Goal: Communication & Community: Answer question/provide support

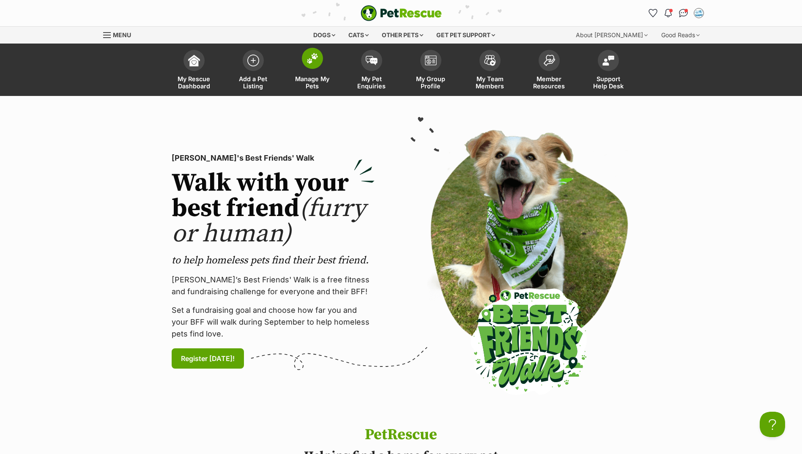
click at [314, 58] on img at bounding box center [313, 58] width 12 height 11
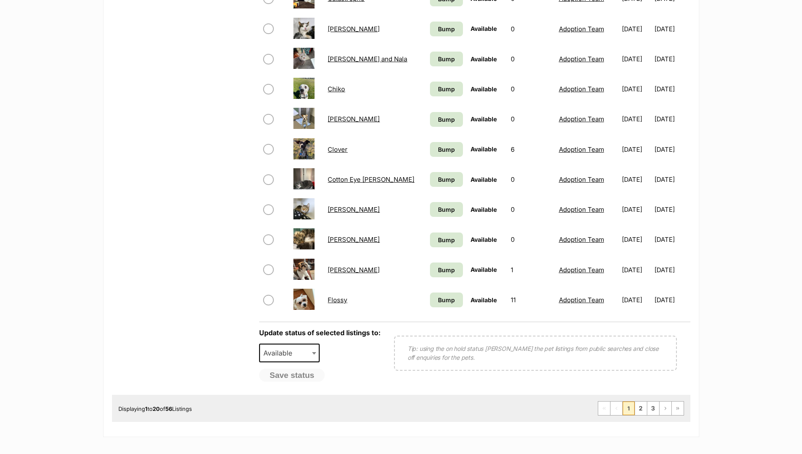
scroll to position [508, 0]
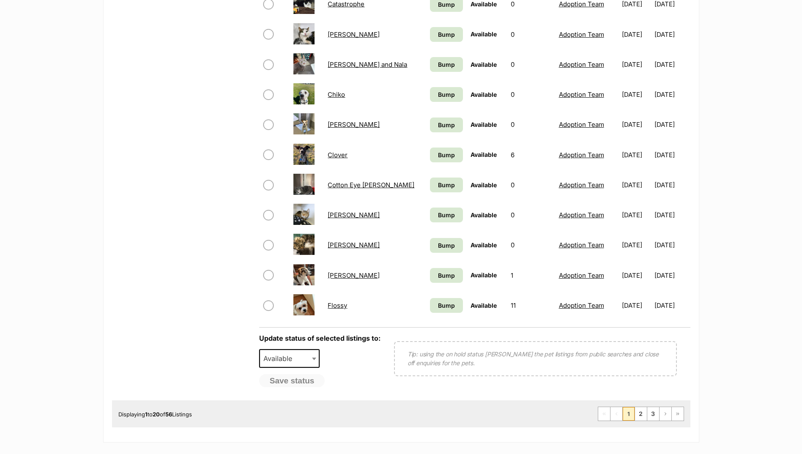
click at [640, 406] on div "Displaying 1 to 20 of 56 Listings First Page Previous Page 1 2 3 Next Page Last…" at bounding box center [401, 414] width 579 height 27
click at [644, 413] on link "2" at bounding box center [641, 414] width 12 height 14
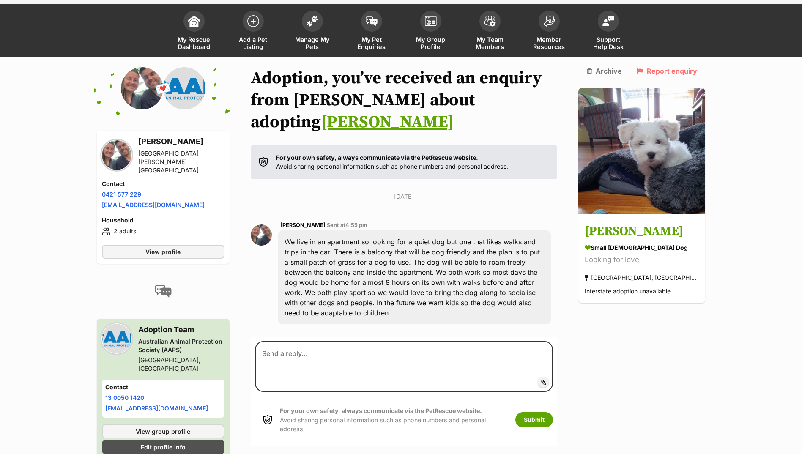
scroll to position [63, 0]
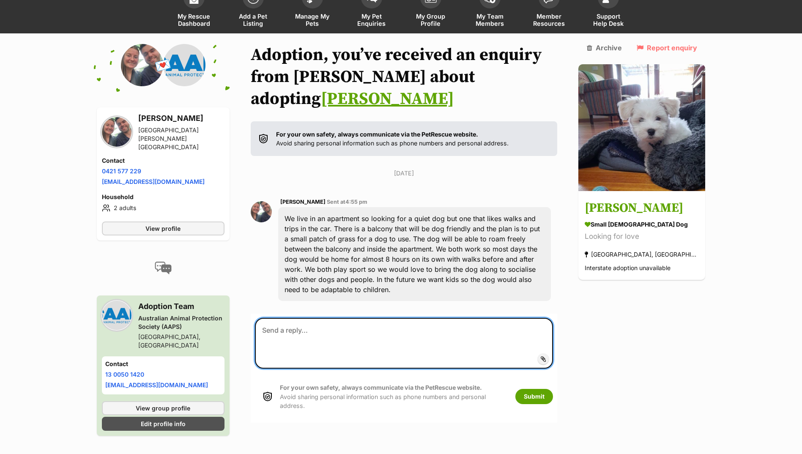
click at [284, 318] on textarea at bounding box center [404, 343] width 299 height 51
type textarea "Hi there, Unfortunately Kevin cannot spend that long on his own."
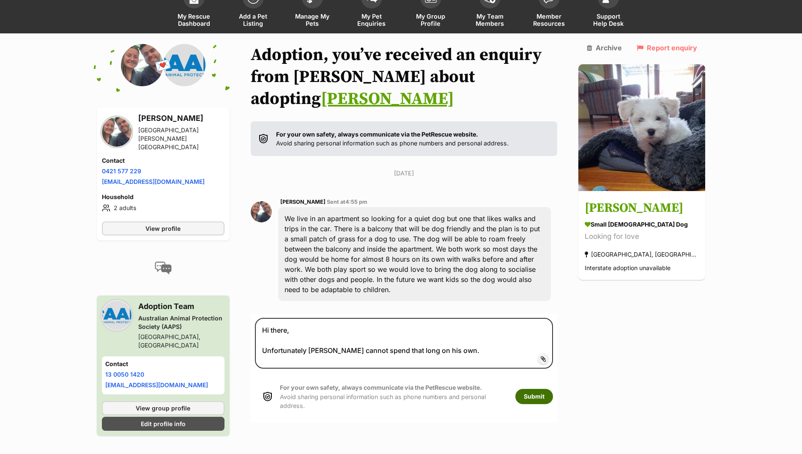
click at [553, 389] on button "Submit" at bounding box center [535, 396] width 38 height 15
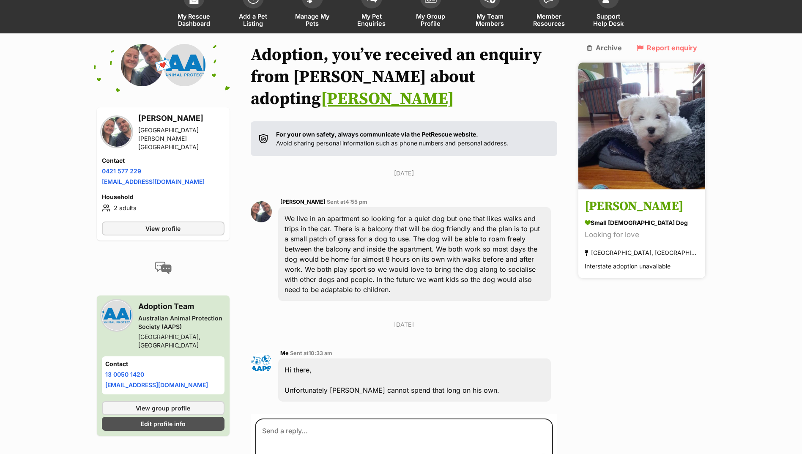
click at [629, 198] on h3 "[PERSON_NAME]" at bounding box center [642, 207] width 114 height 19
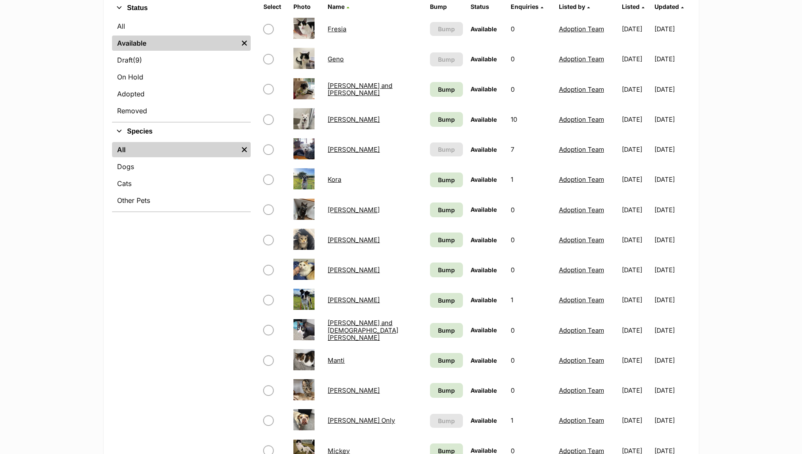
click at [330, 123] on link "Kai" at bounding box center [354, 119] width 52 height 8
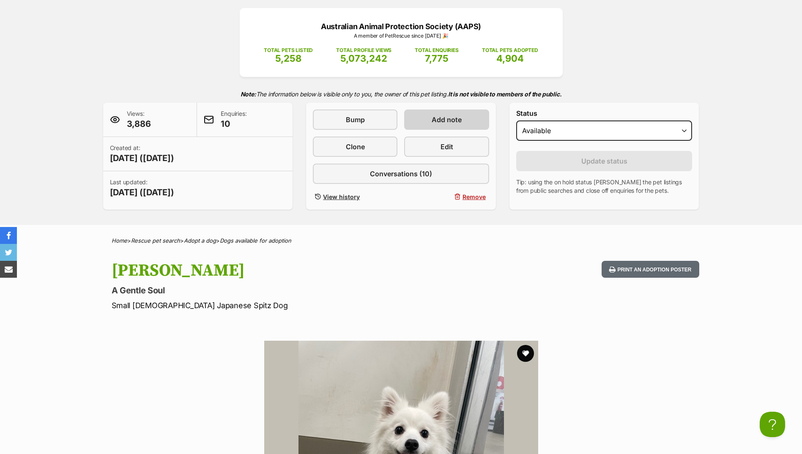
scroll to position [85, 0]
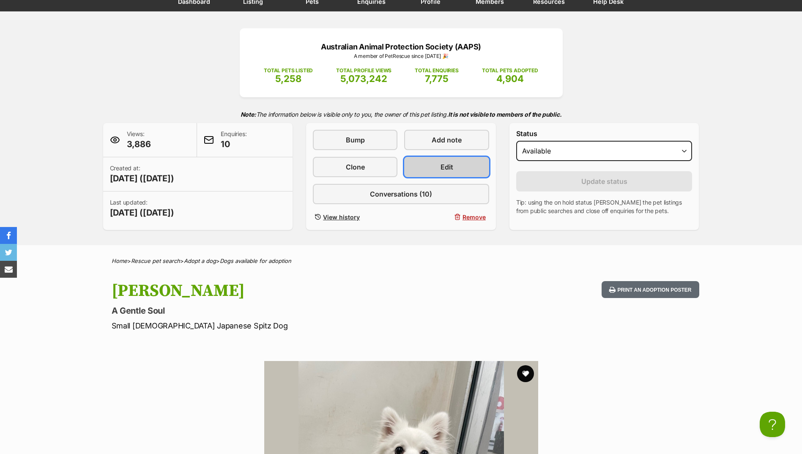
click at [432, 169] on link "Edit" at bounding box center [446, 167] width 85 height 20
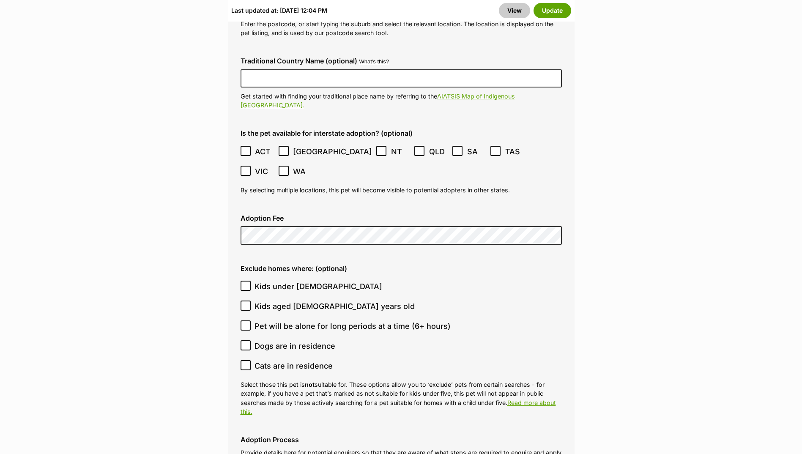
scroll to position [2284, 0]
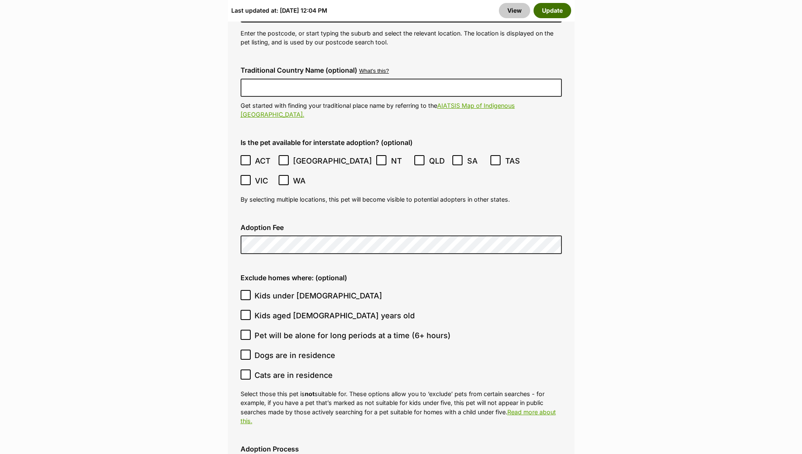
click at [551, 13] on button "Update" at bounding box center [553, 10] width 38 height 15
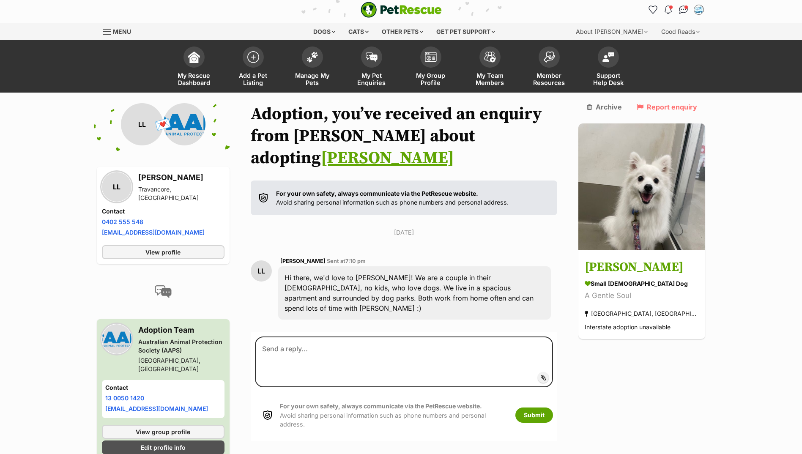
scroll to position [37, 0]
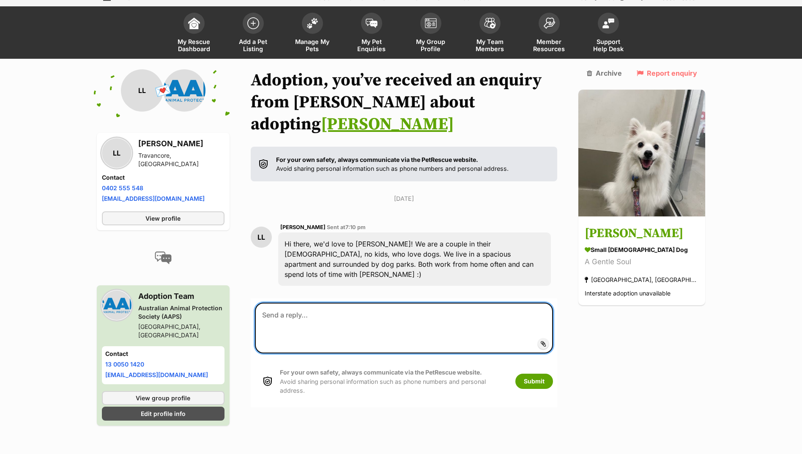
drag, startPoint x: 338, startPoint y: 304, endPoint x: 330, endPoint y: 301, distance: 7.9
click at [337, 304] on textarea at bounding box center [404, 328] width 299 height 51
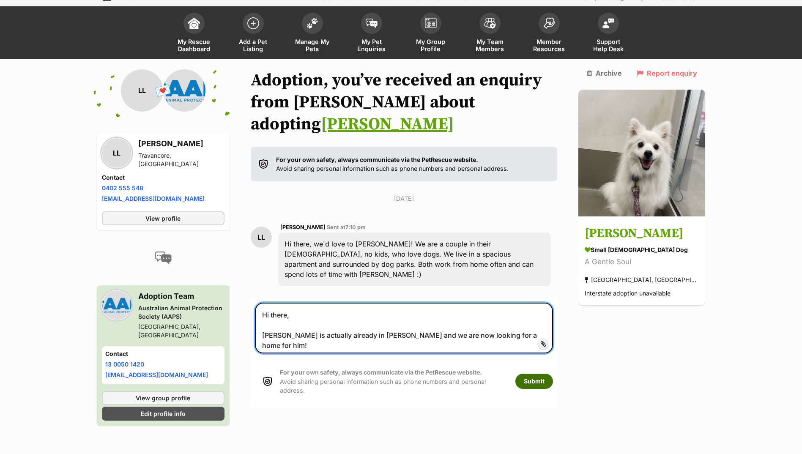
type textarea "Hi there, Kai is actually already in foster and we are now looking for a home f…"
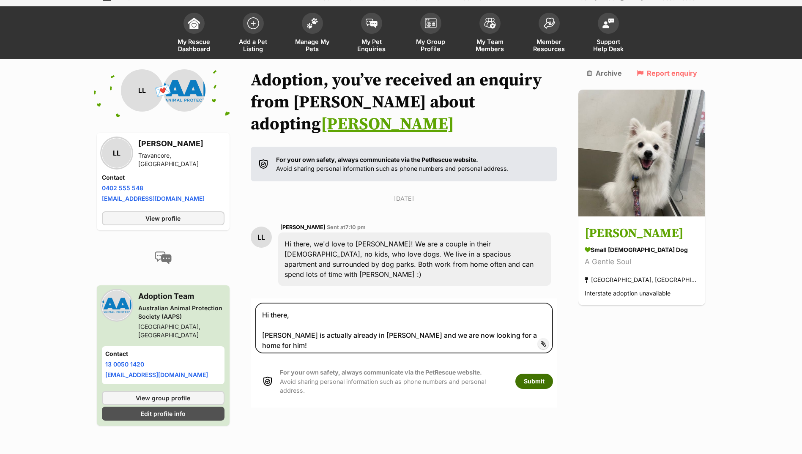
click at [553, 374] on button "Submit" at bounding box center [535, 381] width 38 height 15
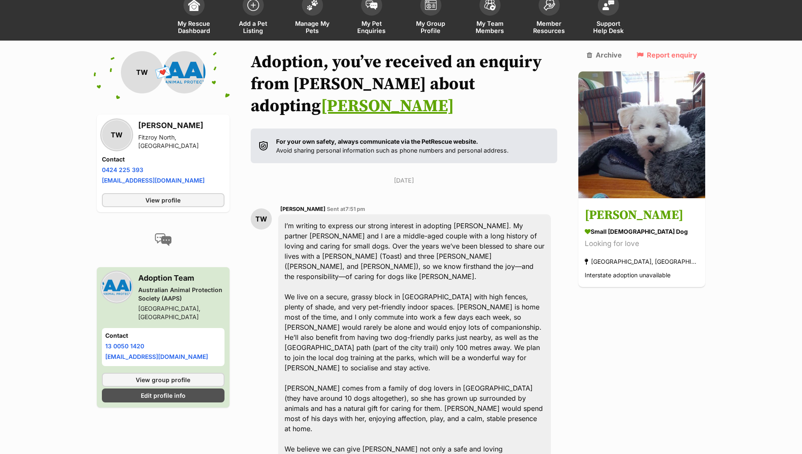
scroll to position [134, 0]
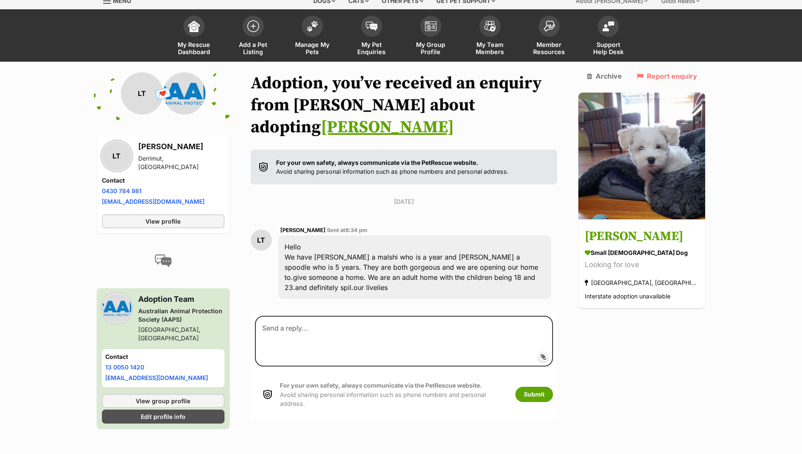
scroll to position [42, 0]
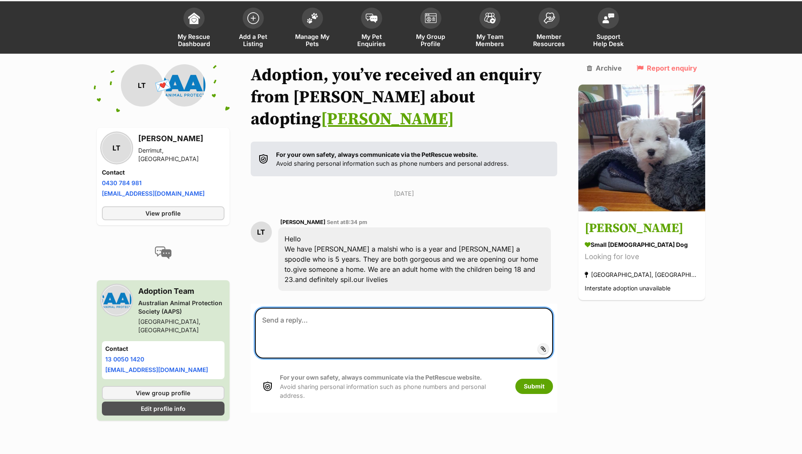
paste textarea "[PERSON_NAME]"
type textarea "[PERSON_NAME]"
drag, startPoint x: 310, startPoint y: 288, endPoint x: 195, endPoint y: 258, distance: 119.1
click at [195, 258] on div "Back to all conversations 💌 Conversation participant details LT LT [PERSON_NAME…" at bounding box center [402, 253] width 622 height 378
paste textarea "Hi there, Thank you so much for your application. Would you mind telling us a l…"
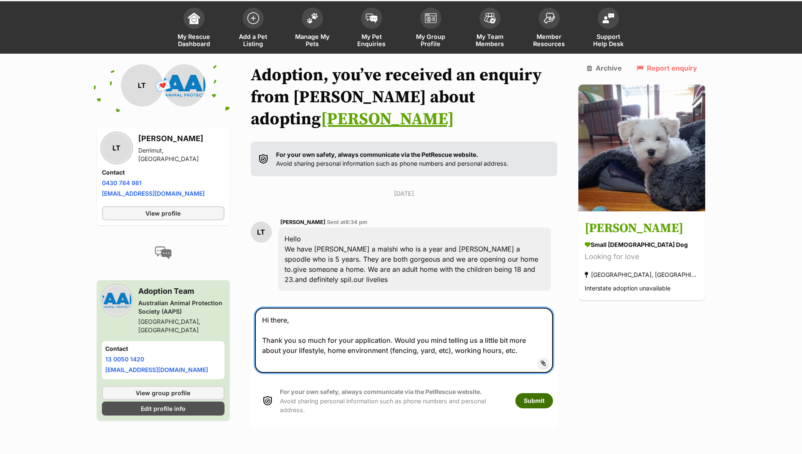
type textarea "Hi there, Thank you so much for your application. Would you mind telling us a l…"
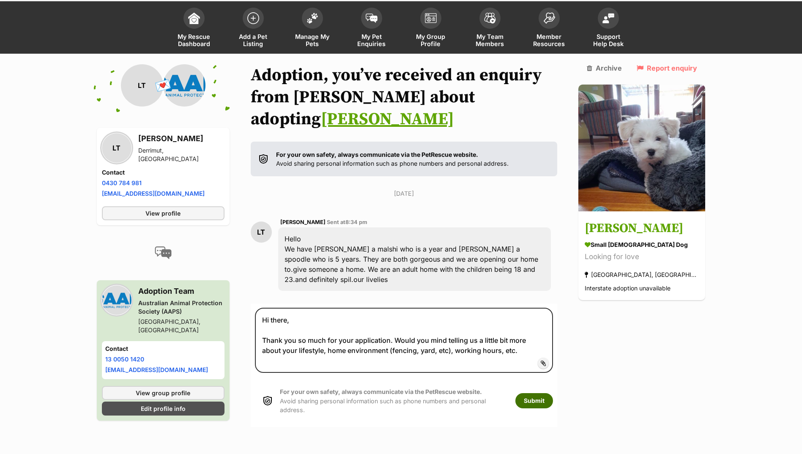
click at [544, 393] on button "Submit" at bounding box center [535, 400] width 38 height 15
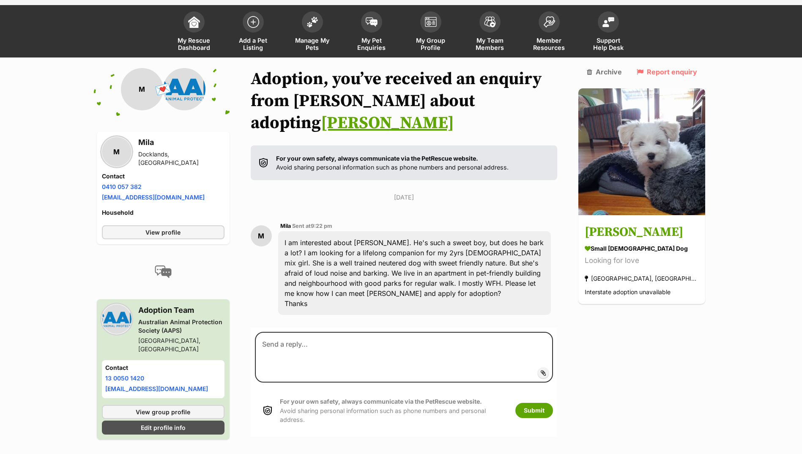
scroll to position [58, 0]
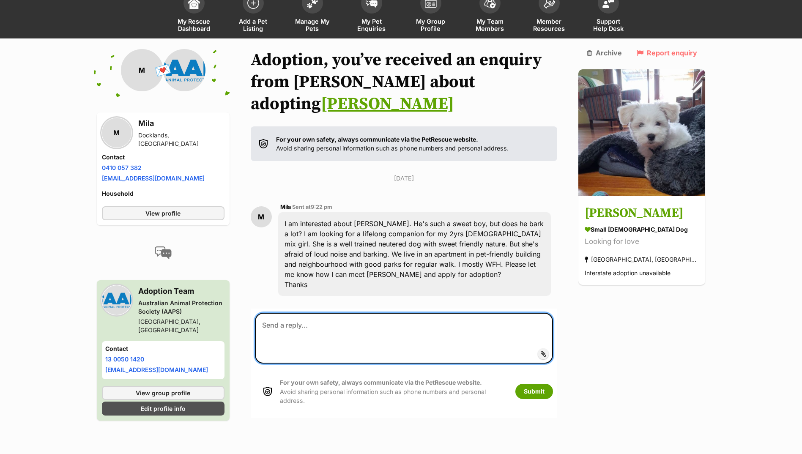
click at [319, 313] on textarea at bounding box center [404, 338] width 299 height 51
paste textarea "Hi there, Thank you so much for your application. Would you mind telling us a l…"
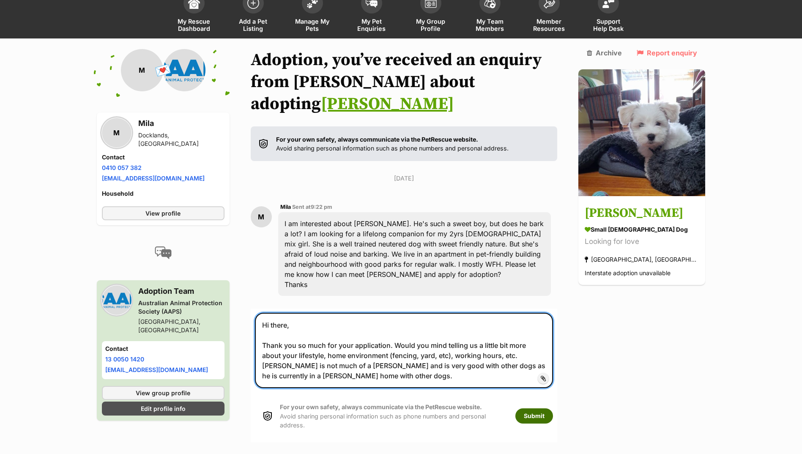
type textarea "Hi there, Thank you so much for your application. Would you mind telling us a l…"
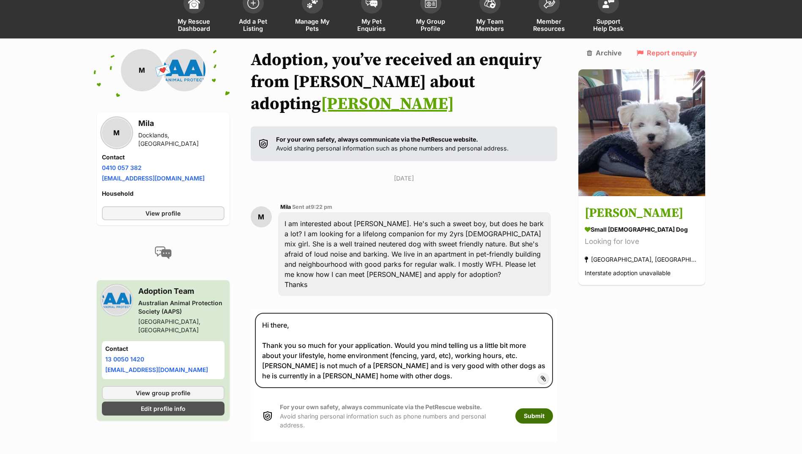
click at [553, 409] on button "Submit" at bounding box center [535, 416] width 38 height 15
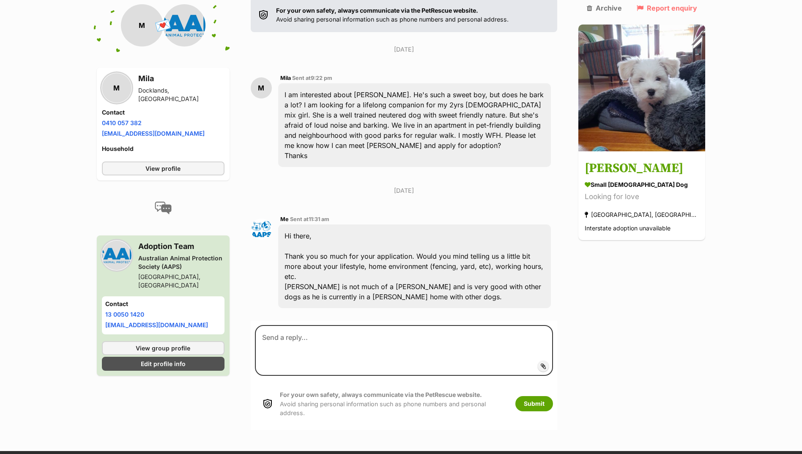
scroll to position [194, 0]
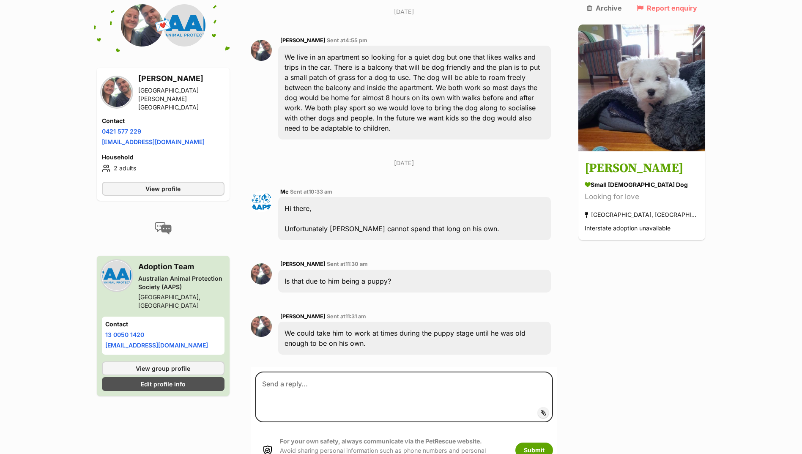
scroll to position [224, 0]
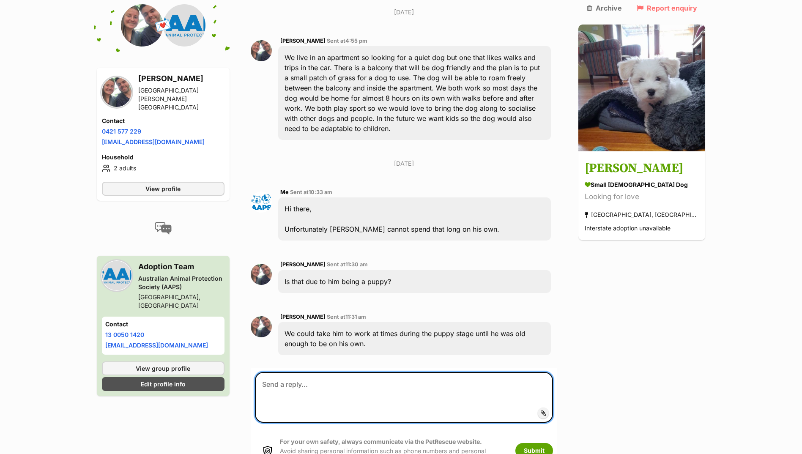
click at [360, 372] on textarea at bounding box center [404, 397] width 299 height 51
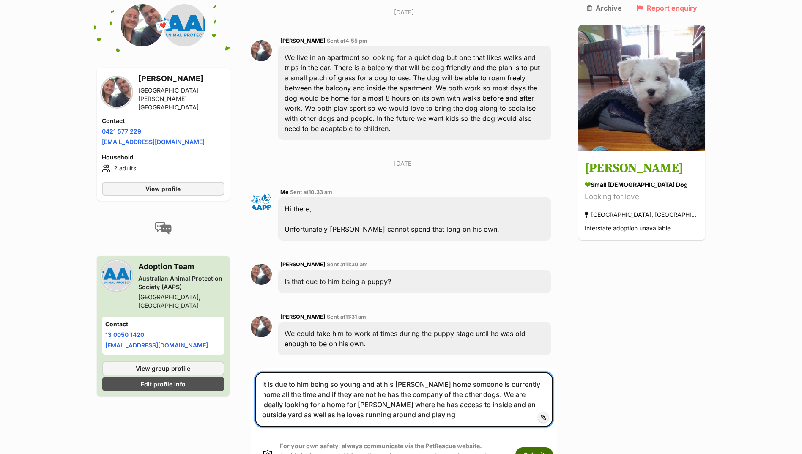
type textarea "It is due to him being so young and at his [PERSON_NAME] home someone is curren…"
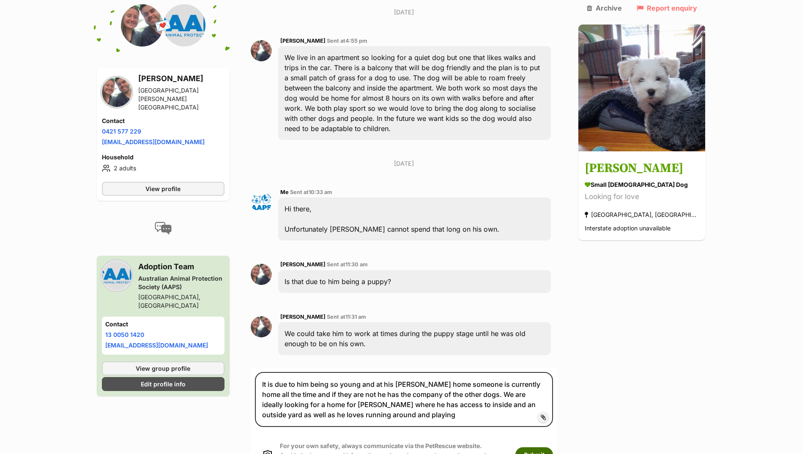
click at [550, 448] on button "Submit" at bounding box center [535, 455] width 38 height 15
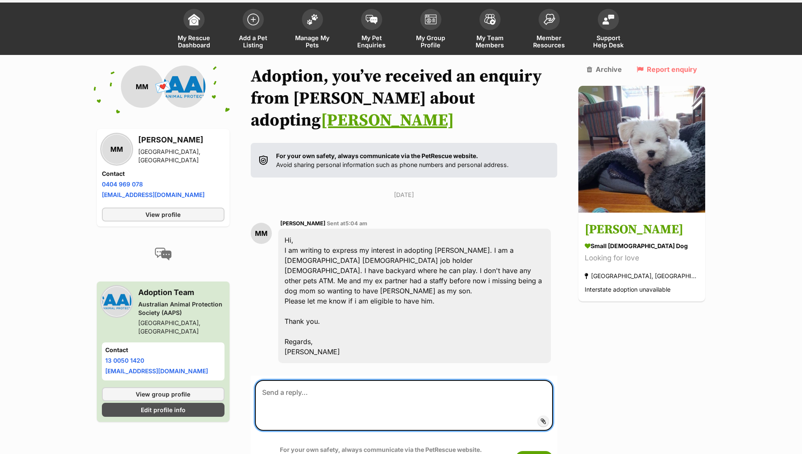
scroll to position [78, 0]
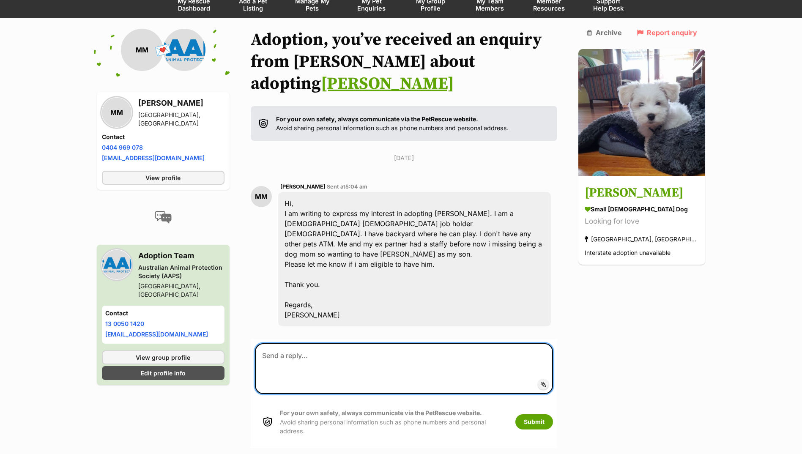
drag, startPoint x: 279, startPoint y: 407, endPoint x: 273, endPoint y: 332, distance: 74.3
click at [273, 343] on textarea at bounding box center [404, 368] width 299 height 51
paste textarea "Hi there, Thank you so much for your application. Would you mind telling us a l…"
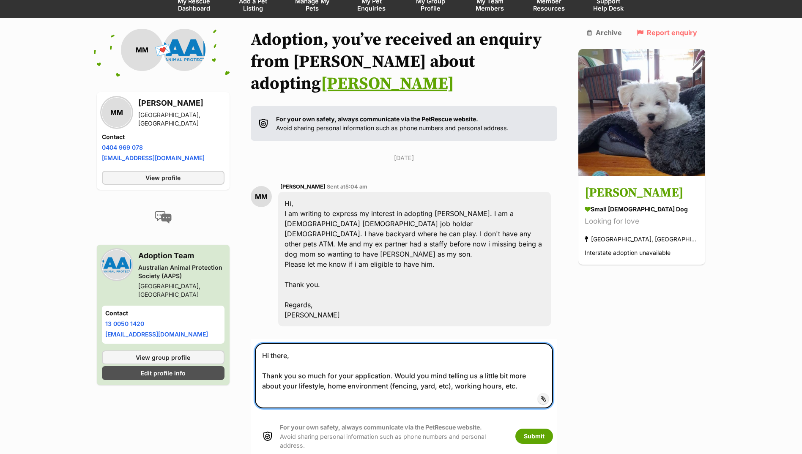
type textarea "Hi there, Thank you so much for your application. Would you mind telling us a l…"
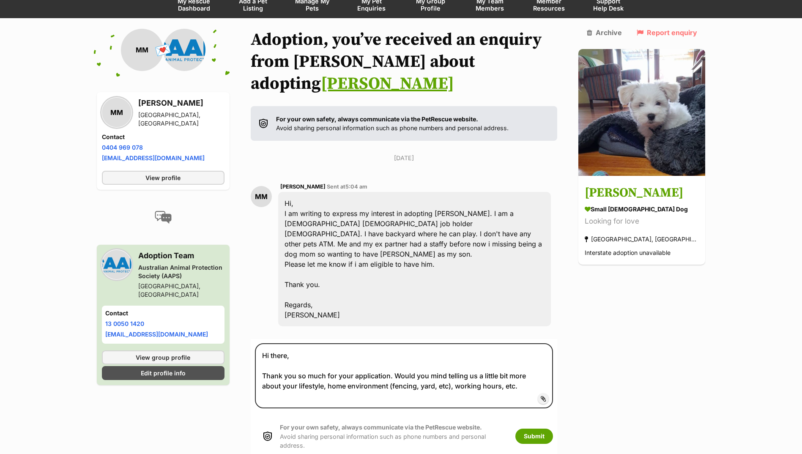
click at [548, 415] on div "For your own safety, always communicate via the PetRescue website. Avoid sharin…" at bounding box center [404, 437] width 299 height 44
click at [544, 429] on button "Submit" at bounding box center [535, 436] width 38 height 15
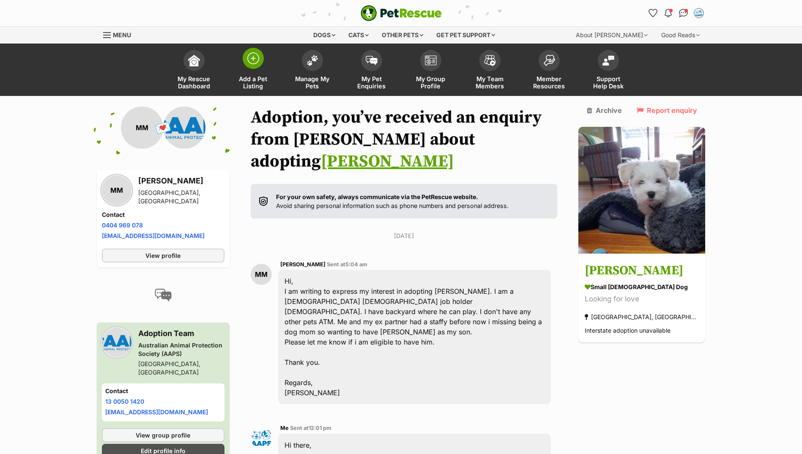
click at [259, 64] on span at bounding box center [253, 58] width 21 height 21
